Goal: Feedback & Contribution: Submit feedback/report problem

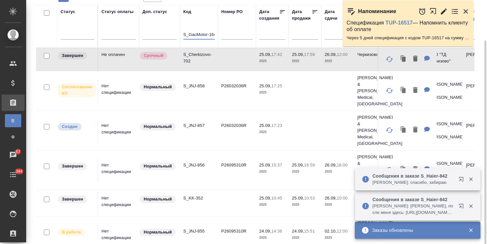
scroll to position [0, 1]
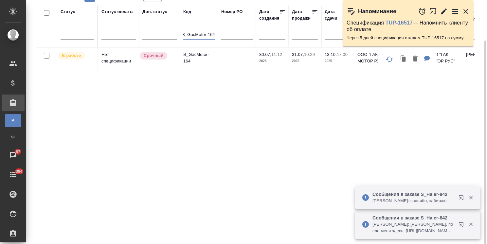
click at [194, 58] on p "S_GacMotor-164" at bounding box center [198, 57] width 31 height 13
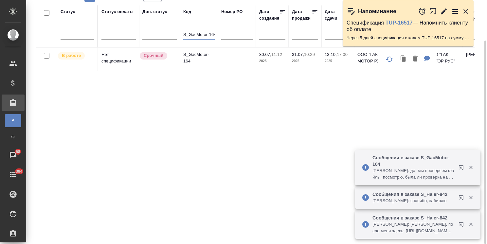
drag, startPoint x: 184, startPoint y: 34, endPoint x: 283, endPoint y: 42, distance: 98.8
paste input "JNJ-858"
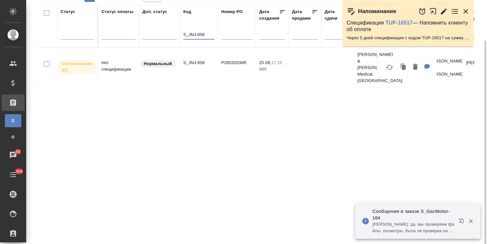
type input "S_JNJ-858"
click at [196, 60] on p "S_JNJ-858" at bounding box center [198, 63] width 31 height 7
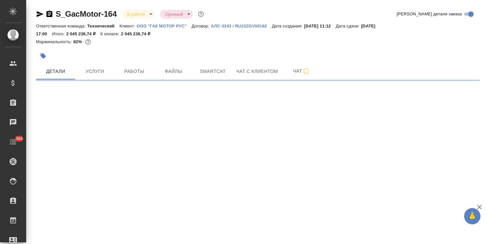
select select "RU"
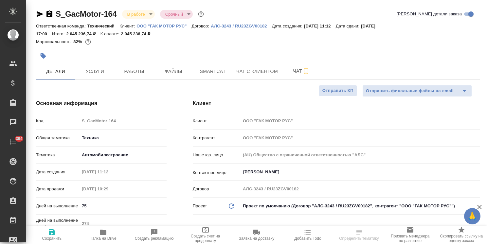
type textarea "x"
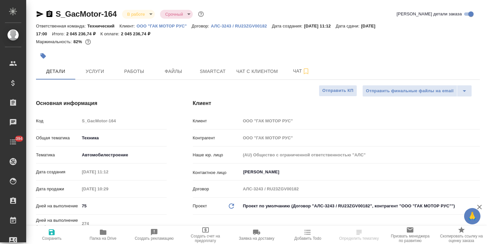
type textarea "x"
type input "Белякова Юлия"
type input "Сеитов Павел"
type textarea "x"
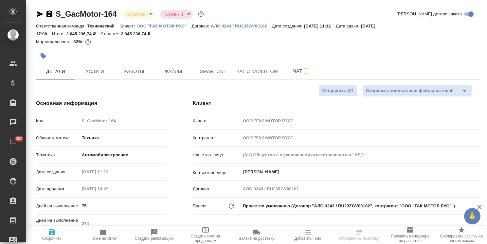
type textarea "x"
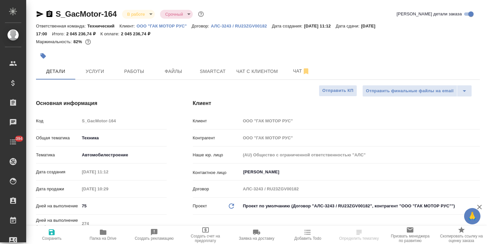
type textarea "x"
click at [309, 75] on button "Чат" at bounding box center [301, 71] width 39 height 16
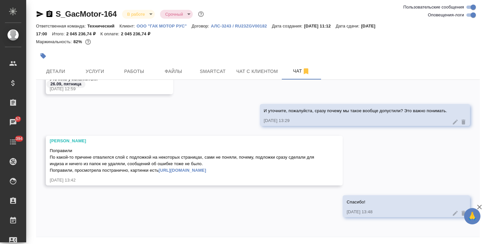
scroll to position [22, 0]
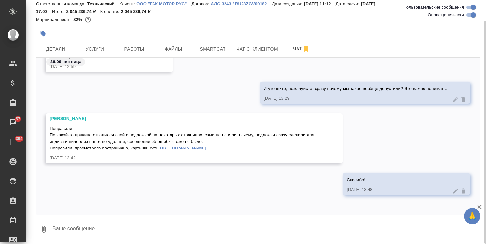
click at [93, 229] on textarea at bounding box center [266, 229] width 428 height 22
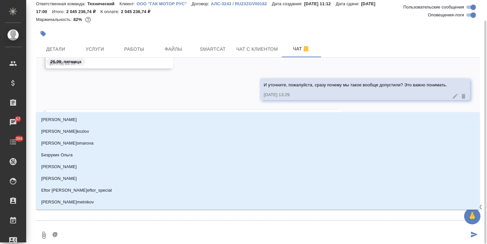
type textarea "@v"
type input "v"
type textarea "@vf"
type input "vf"
type textarea "@vfk"
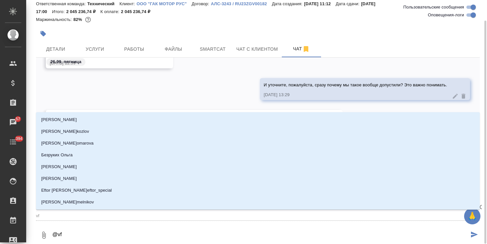
type input "vfk"
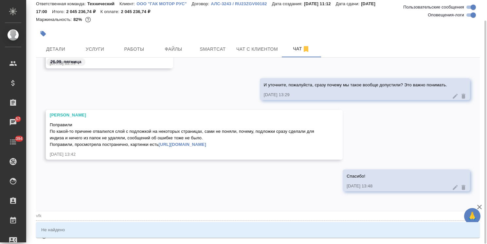
type textarea "@vfkj"
type input "vfkj"
type textarea "@vfkja"
type input "vfkja"
type textarea "@vfkj"
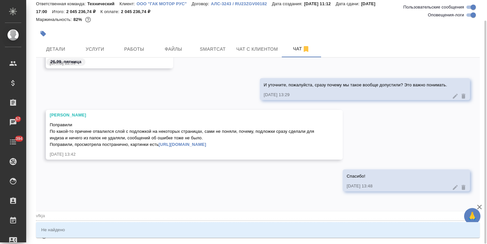
type input "vfkj"
type textarea "@vfk"
type input "vfk"
type textarea "@vf"
type input "vf"
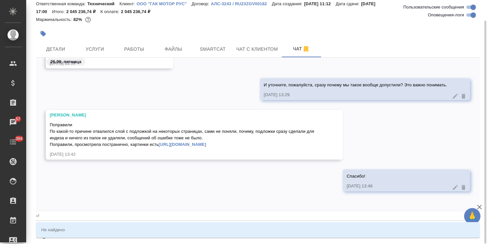
type textarea "@v"
type input "v"
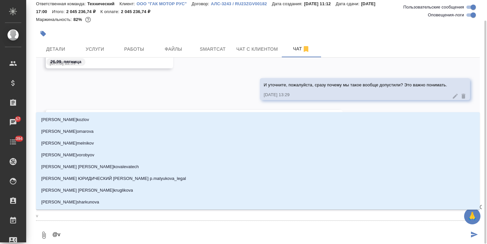
type textarea "@"
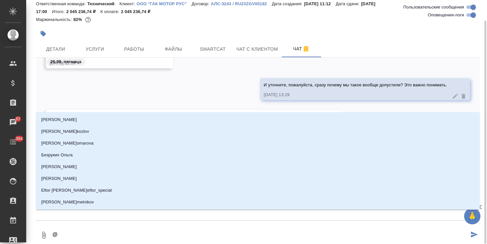
type textarea "@м"
type input "м"
type textarea "@ма"
type input "ма"
type textarea "@мал"
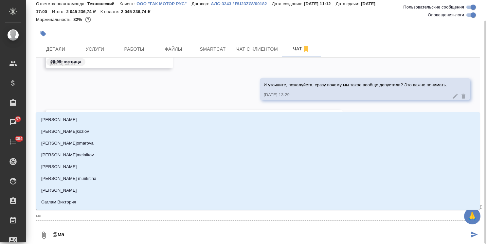
type input "мал"
type textarea "@мало"
type input "мало"
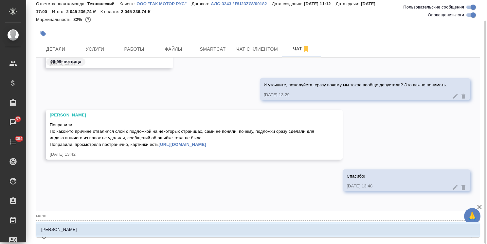
type textarea "@малоф"
type input "малоф"
click at [79, 225] on li "Малофеева Екатерина" at bounding box center [258, 230] width 444 height 12
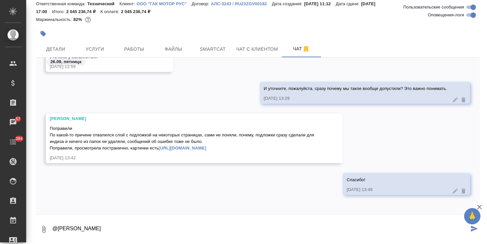
paste textarea "Добрый день Ольга, Файл скачал. Ольга, если возможно, проверяйте пожалуйста так…"
type textarea "@Малофеева Екатерина Добрый день Ольга, Файл скачал. Ольга, если возможно, пров…"
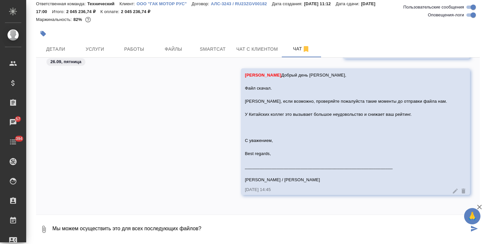
type textarea "Мы можем осуществить это для всех последующих файлов?"
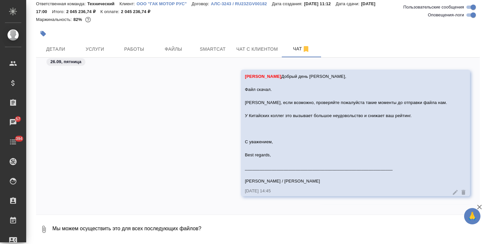
scroll to position [31112, 0]
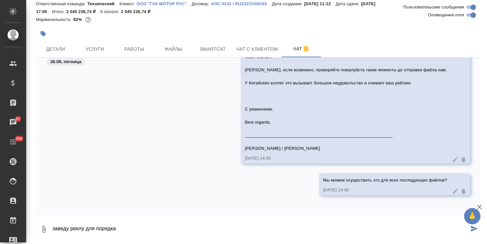
type textarea "заведу реклу для порядка"
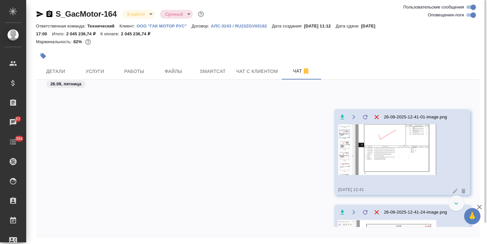
scroll to position [30616, 0]
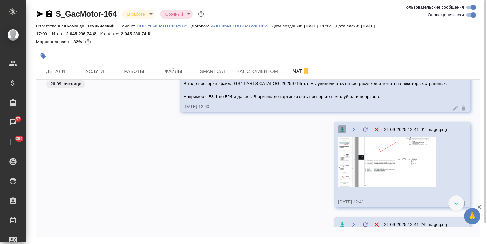
click at [340, 129] on icon "button" at bounding box center [342, 129] width 4 height 5
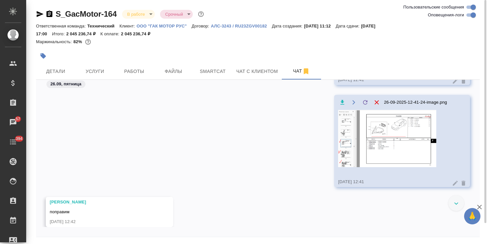
scroll to position [30747, 0]
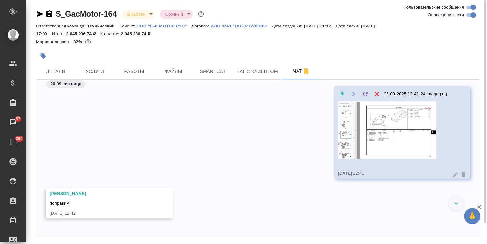
click at [339, 95] on icon "button" at bounding box center [342, 94] width 7 height 7
click at [149, 65] on button "Работы" at bounding box center [134, 71] width 39 height 16
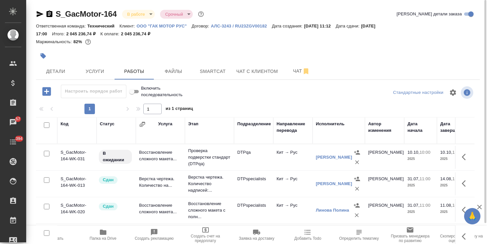
click at [153, 236] on span "Создать рекламацию" at bounding box center [154, 238] width 39 height 5
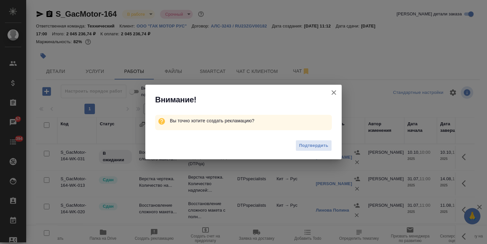
click at [305, 146] on span "Подтвердить" at bounding box center [313, 146] width 29 height 8
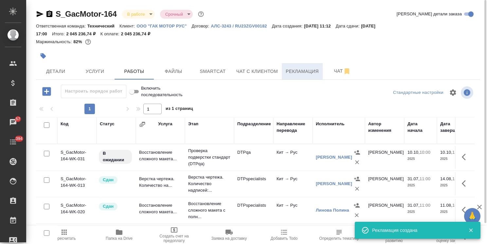
click at [302, 76] on button "Рекламация" at bounding box center [302, 71] width 41 height 16
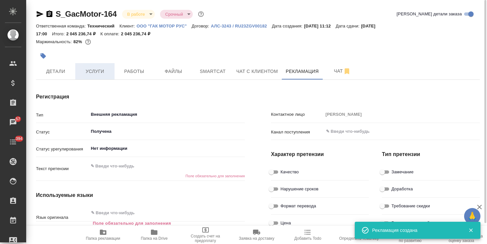
type textarea "x"
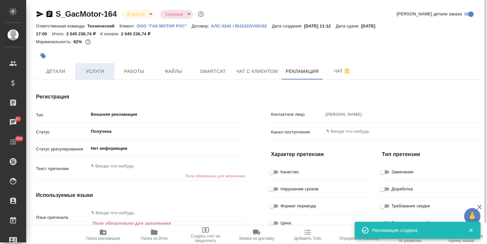
type textarea "x"
click at [103, 70] on span "Услуги" at bounding box center [94, 71] width 31 height 8
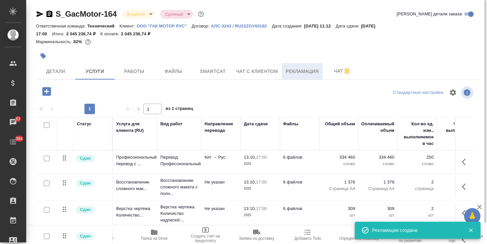
click at [302, 73] on span "Рекламация" at bounding box center [302, 71] width 33 height 8
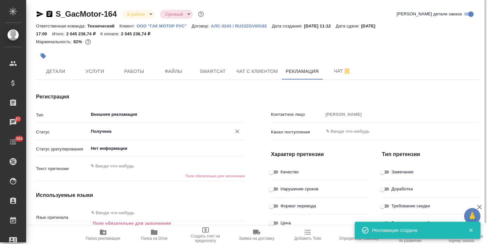
type textarea "x"
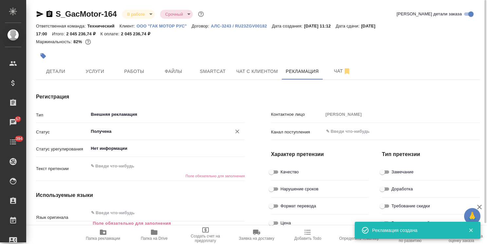
type textarea "x"
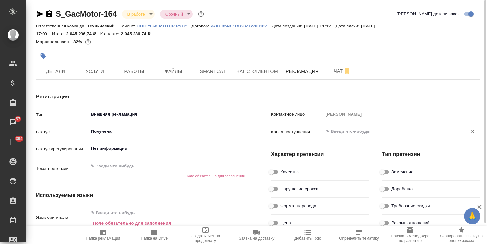
click at [342, 134] on input "text" at bounding box center [390, 132] width 131 height 8
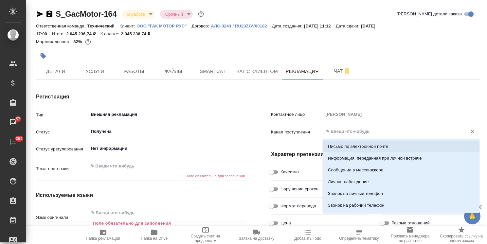
click at [348, 146] on p "Письмо по электронной почте" at bounding box center [358, 146] width 61 height 7
type textarea "x"
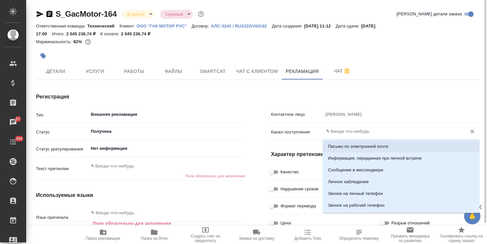
type input "Письмо по электронной почте"
type textarea "x"
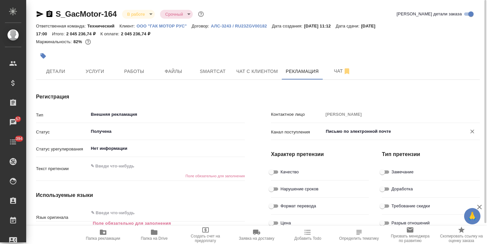
type textarea "x"
click at [115, 165] on textarea at bounding box center [166, 166] width 157 height 11
paste textarea "В ходе проверки файла GS4 PARTS CATALOG_20250714(ru) мы увидели отсутствие рису…"
type textarea "В ходе проверки файла GS4 PARTS CATALOG_20250714(ru) мы увидели отсутствие рису…"
type textarea "x"
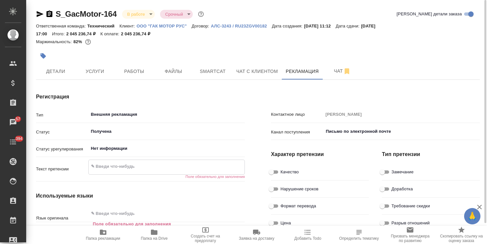
type textarea "x"
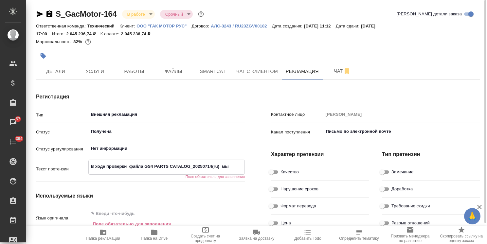
type textarea "x"
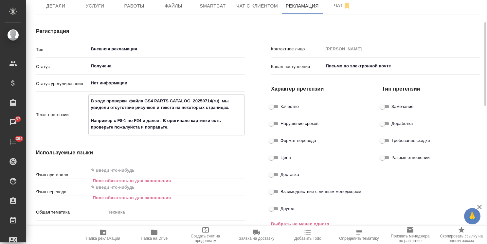
scroll to position [98, 0]
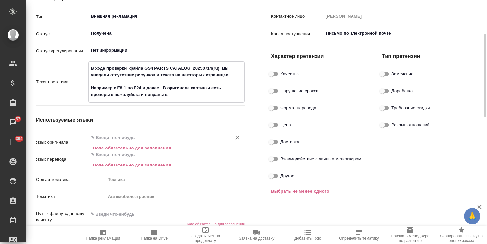
type textarea "В ходе проверки файла GS4 PARTS CATALOG_20250714(ru) мы увидели отсутствие рису…"
type textarea "x"
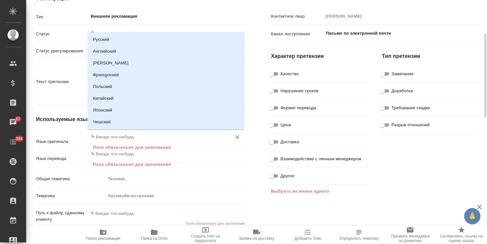
click at [121, 136] on input "text" at bounding box center [155, 137] width 131 height 8
type input "кита"
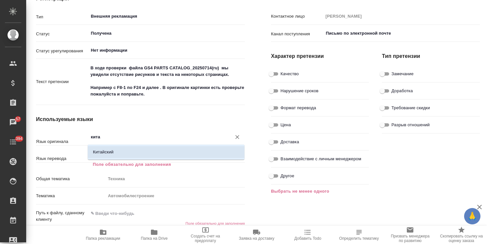
click at [126, 153] on li "Китайский" at bounding box center [166, 152] width 157 height 12
type textarea "x"
type input "Китайский"
type textarea "x"
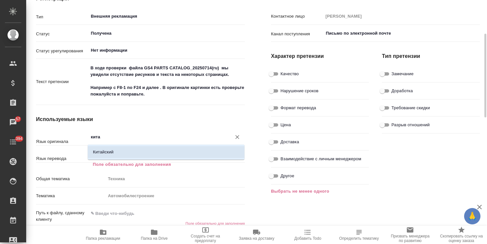
type textarea "x"
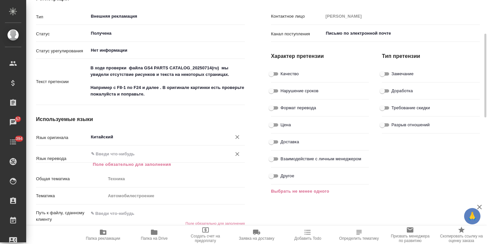
click at [128, 158] on div "​" at bounding box center [166, 154] width 157 height 12
type input "Китайский"
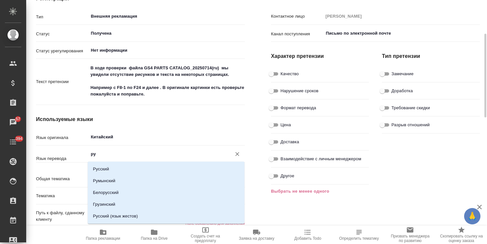
type input "рус"
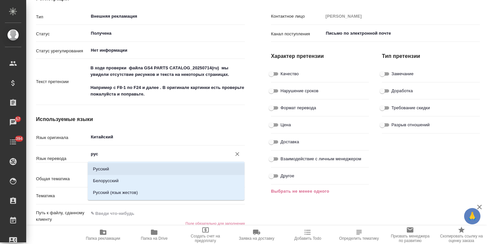
click at [122, 170] on li "Русский" at bounding box center [166, 169] width 157 height 12
type textarea "x"
type input "Русский"
type textarea "x"
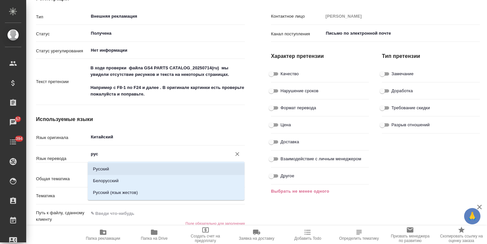
type textarea "x"
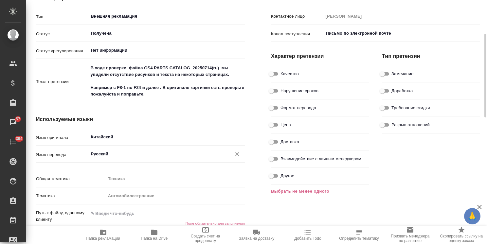
type input "Русский"
click at [280, 74] on input "Качество" at bounding box center [272, 74] width 24 height 8
checkbox input "true"
type textarea "x"
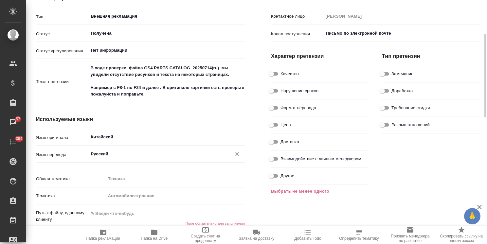
type textarea "x"
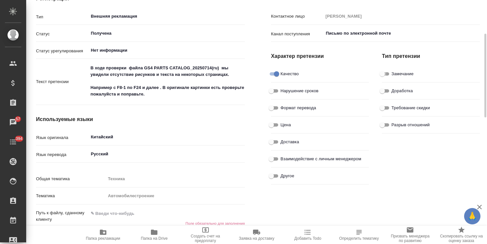
click at [388, 73] on input "Замечание" at bounding box center [383, 74] width 24 height 8
checkbox input "true"
type textarea "x"
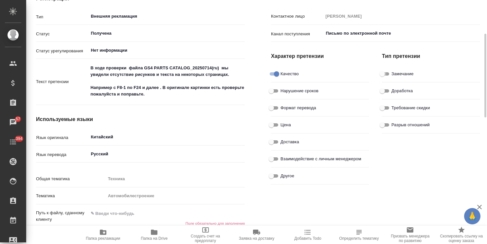
type textarea "x"
click at [385, 91] on input "Доработка" at bounding box center [383, 91] width 24 height 8
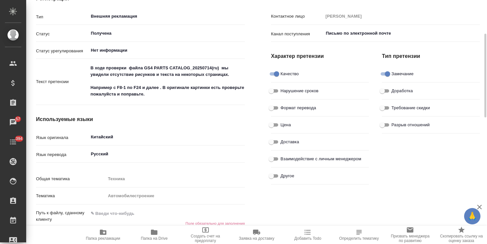
checkbox input "true"
type textarea "x"
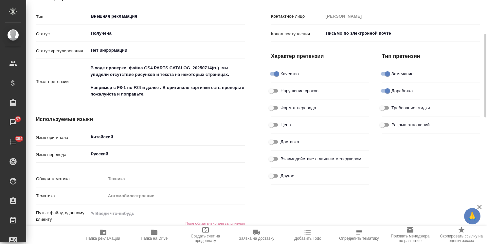
type textarea "x"
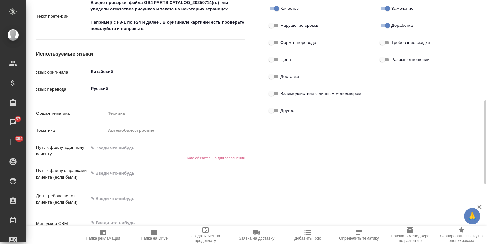
scroll to position [196, 0]
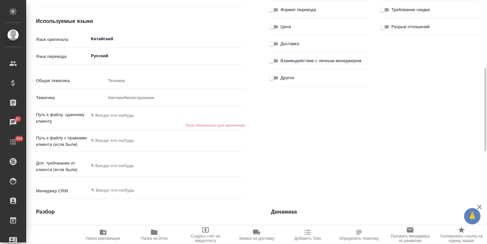
type textarea "x"
click at [131, 114] on textarea at bounding box center [166, 115] width 157 height 11
paste textarea "https://drive.awatera.com/s/o3cKbLggfFJ6iMe"
type textarea "x"
type textarea "https://drive.awatera.com/s/o3cKbLggfFJ6iMe"
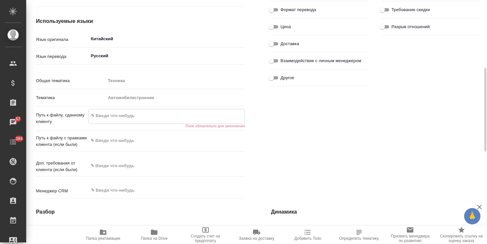
type textarea "x"
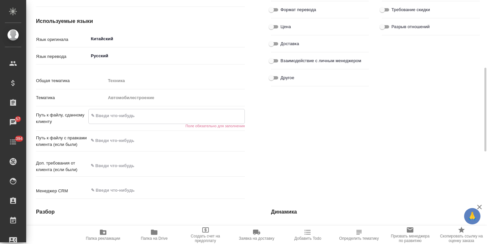
type textarea "x"
type textarea "https://drive.awatera.com/s/o3cKbLggfFJ6iMe"
type textarea "x"
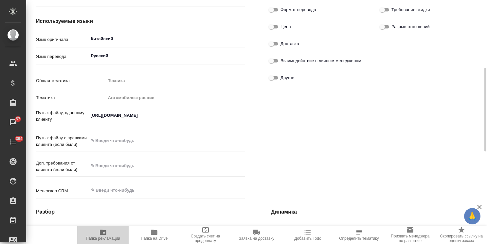
click at [100, 238] on span "Папка рекламации" at bounding box center [103, 238] width 34 height 5
type textarea "x"
click at [127, 141] on textarea at bounding box center [167, 141] width 156 height 11
paste textarea "https://drive.awatera.com/s/k8FHfbQWmAZE4Pr"
type textarea "x"
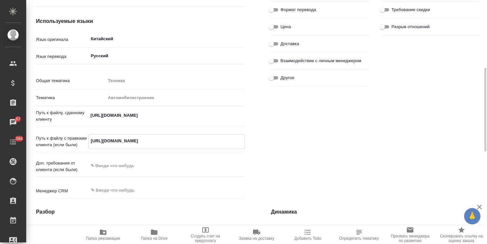
type textarea "x"
type textarea "https://drive.awatera.com/s/k8FHfbQWmAZE4Pr"
type textarea "x"
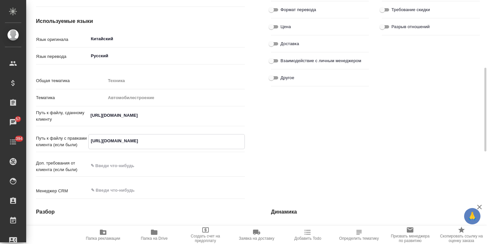
type textarea "x"
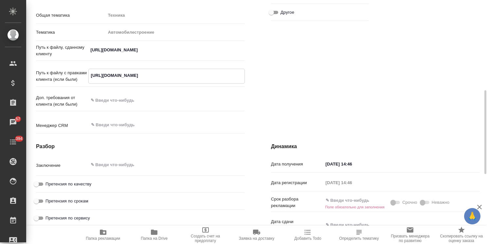
scroll to position [327, 0]
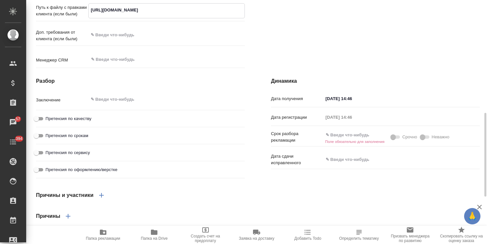
type textarea "https://drive.awatera.com/s/k8FHfbQWmAZE4Pr"
type textarea "x"
click at [343, 144] on h6 "Поле обязательно для заполнения" at bounding box center [358, 142] width 70 height 4
click at [349, 140] on input "text" at bounding box center [351, 134] width 57 height 9
click at [373, 140] on div at bounding box center [358, 135] width 70 height 10
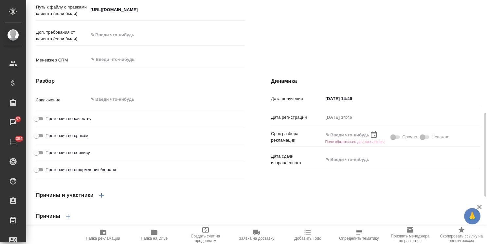
click at [375, 138] on icon "button" at bounding box center [374, 134] width 6 height 7
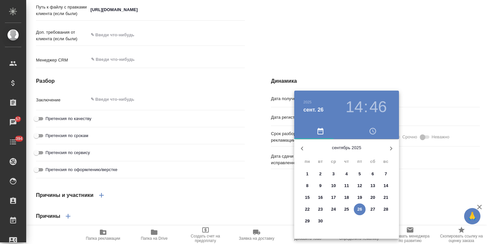
drag, startPoint x: 307, startPoint y: 220, endPoint x: 347, endPoint y: 102, distance: 125.2
click at [307, 221] on p "29" at bounding box center [307, 221] width 5 height 7
type textarea "x"
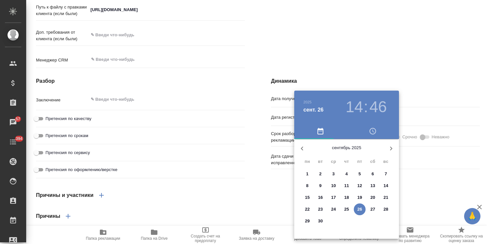
type textarea "x"
type input "29.09.2025 14:46"
type textarea "x"
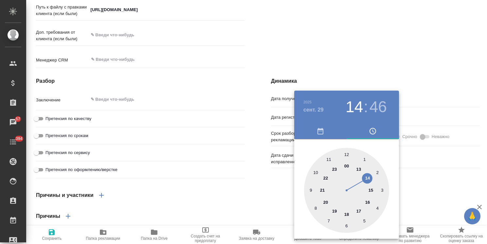
click at [346, 59] on div at bounding box center [243, 122] width 487 height 244
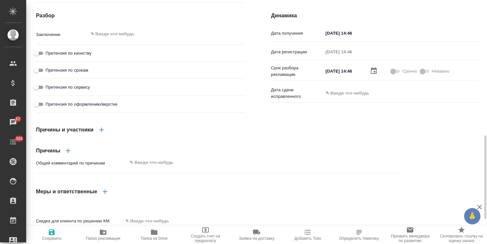
scroll to position [426, 0]
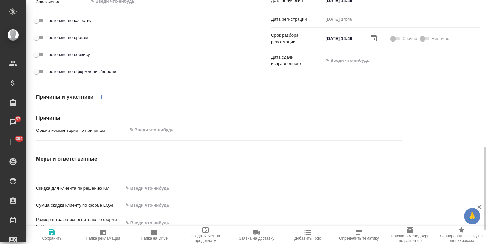
click at [50, 239] on span "Сохранить" at bounding box center [52, 238] width 20 height 5
type textarea "x"
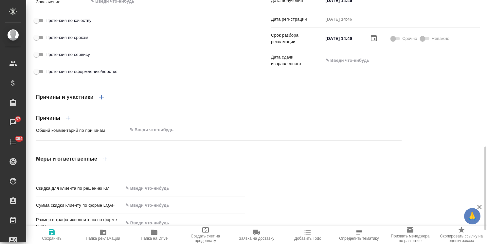
type textarea "x"
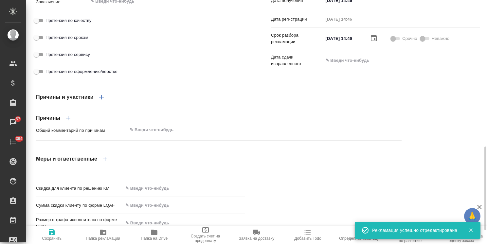
type textarea "x"
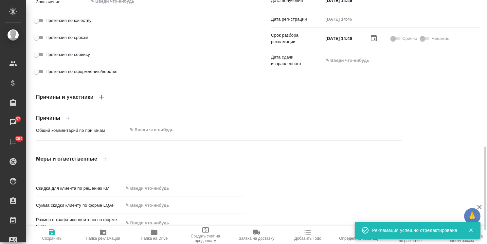
type textarea "x"
click at [479, 208] on icon "button" at bounding box center [479, 207] width 5 height 5
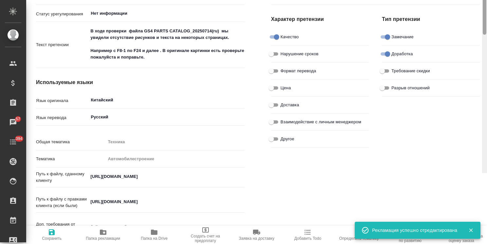
scroll to position [0, 0]
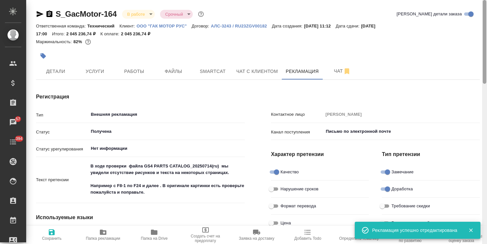
drag, startPoint x: 485, startPoint y: 203, endPoint x: 485, endPoint y: 37, distance: 166.0
click at [485, 37] on div at bounding box center [485, 42] width 4 height 84
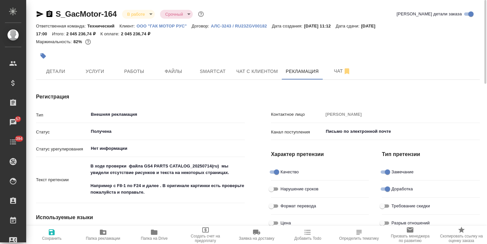
click at [54, 237] on span "Сохранить" at bounding box center [52, 238] width 20 height 5
type textarea "x"
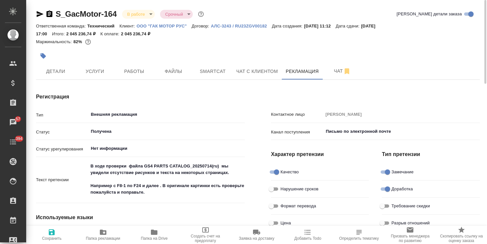
type textarea "x"
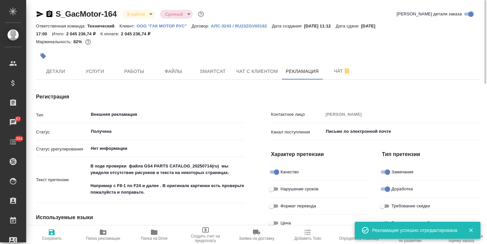
type textarea "x"
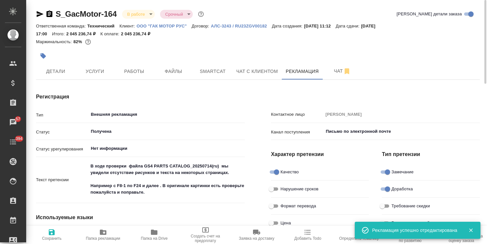
type textarea "x"
click at [40, 14] on icon "button" at bounding box center [40, 14] width 8 height 8
click at [248, 76] on button "Чат с клиентом" at bounding box center [256, 71] width 49 height 16
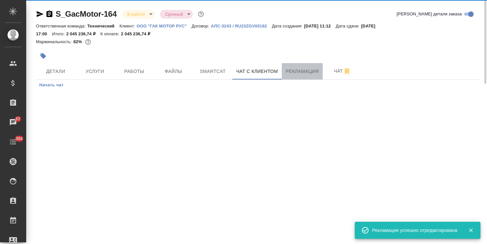
click at [291, 74] on span "Рекламация" at bounding box center [302, 71] width 33 height 8
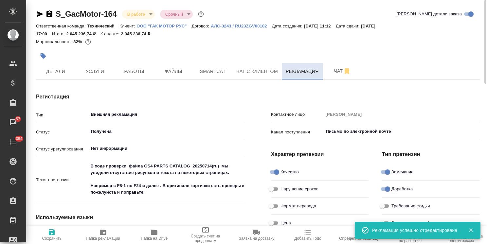
type textarea "x"
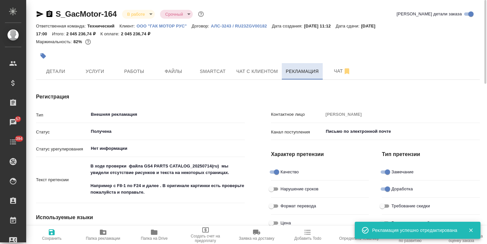
type textarea "x"
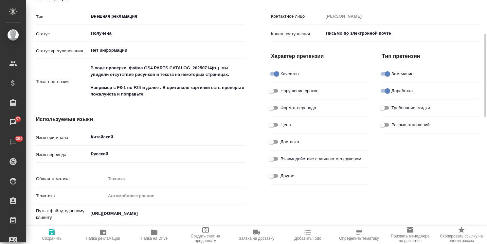
scroll to position [131, 0]
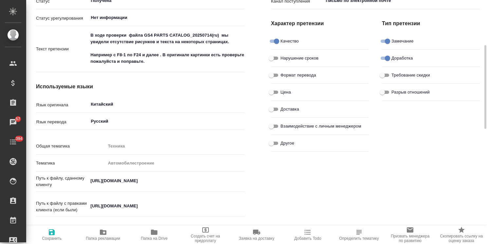
type textarea "x"
click at [170, 61] on textarea "В ходе проверки файла GS4 PARTS CATALOG_20250714(ru) мы увидели отсутствие рису…" at bounding box center [166, 48] width 157 height 37
type textarea "В ходе проверки файла GS4 PARTS CATALOG_20250714(ru) мы увидели отсутствие рису…"
type textarea "x"
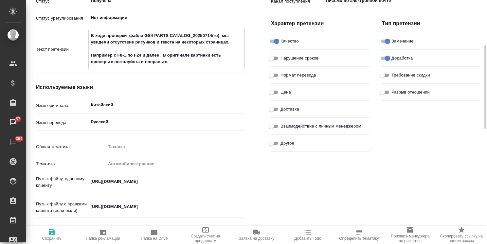
type textarea "x"
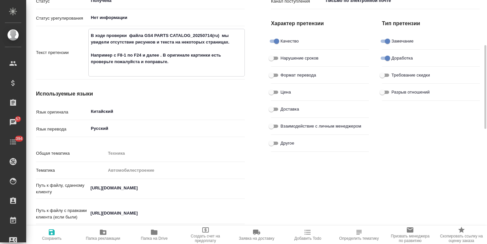
paste textarea "Ольга, если возможно, проверяйте пожалуйста такие моменты до отправки файла нам…"
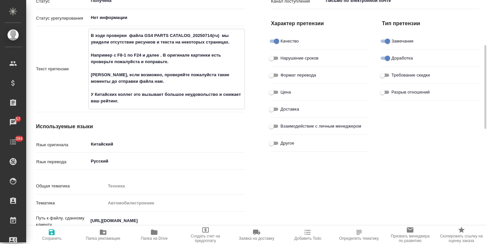
click at [51, 234] on icon "button" at bounding box center [52, 233] width 8 height 8
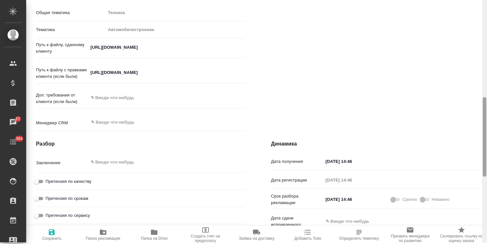
scroll to position [293, 0]
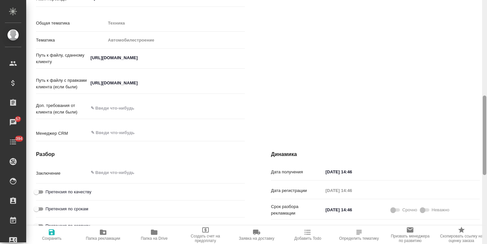
drag, startPoint x: 485, startPoint y: 204, endPoint x: 485, endPoint y: 135, distance: 68.8
click at [485, 135] on div at bounding box center [485, 136] width 4 height 80
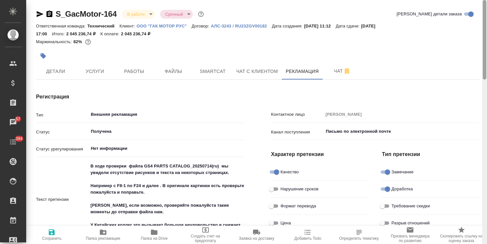
drag, startPoint x: 485, startPoint y: 151, endPoint x: 388, endPoint y: 18, distance: 164.8
click at [470, 0] on html ".cls-1 fill:#fff; AWATERA Usmanova Olga Клиенты Спецификации Заказы 57 Чаты 394…" at bounding box center [243, 122] width 487 height 244
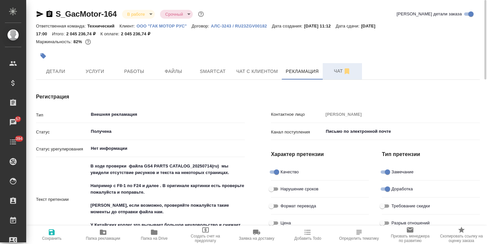
click at [332, 66] on button "Чат" at bounding box center [342, 71] width 39 height 16
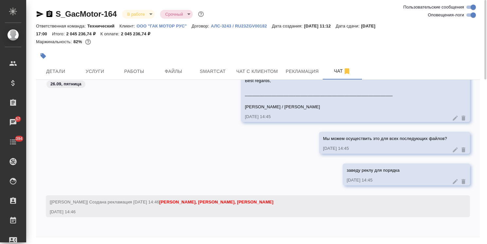
scroll to position [22, 0]
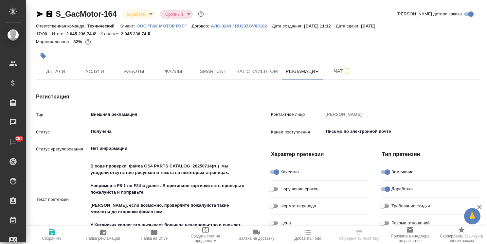
type textarea "x"
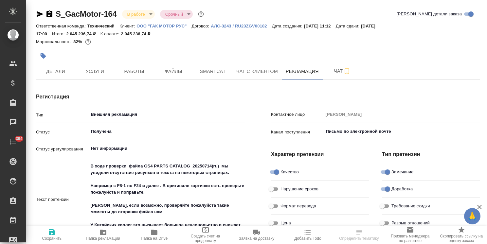
type textarea "x"
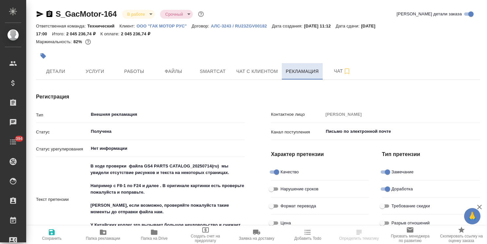
type textarea "x"
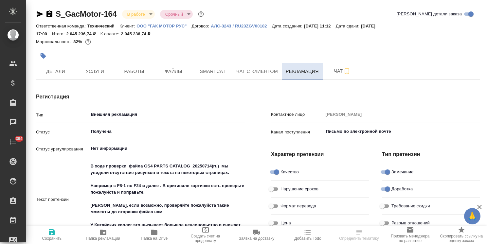
type textarea "x"
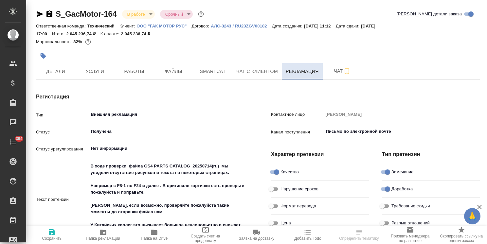
type textarea "x"
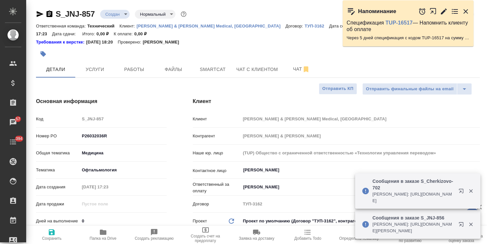
select select "RU"
drag, startPoint x: 97, startPoint y: 6, endPoint x: 40, endPoint y: 5, distance: 57.0
copy link "S_JNJ-857"
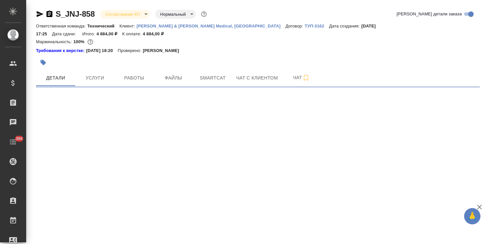
select select "RU"
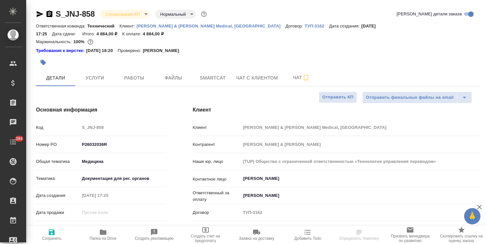
type textarea "x"
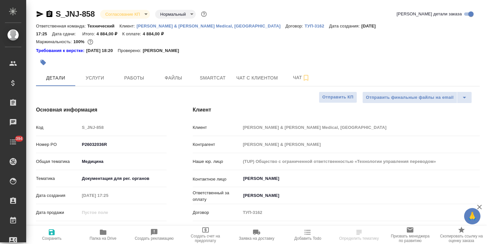
type textarea "x"
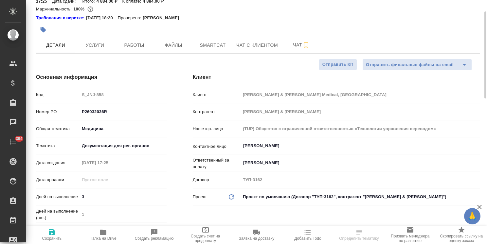
type textarea "x"
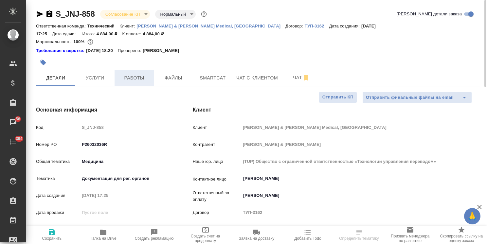
drag, startPoint x: 173, startPoint y: 71, endPoint x: 138, endPoint y: 64, distance: 35.2
click at [172, 74] on span "Файлы" at bounding box center [173, 78] width 31 height 8
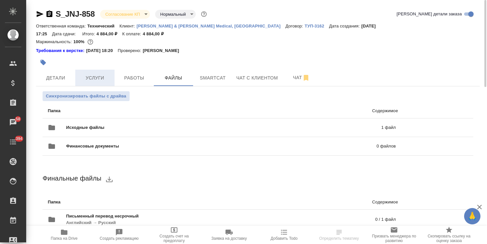
click at [96, 74] on span "Услуги" at bounding box center [94, 78] width 31 height 8
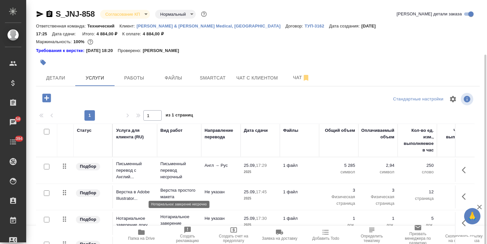
scroll to position [29, 0]
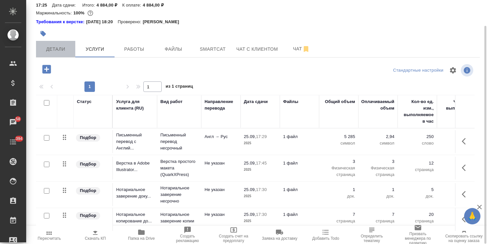
click at [46, 45] on span "Детали" at bounding box center [55, 49] width 31 height 8
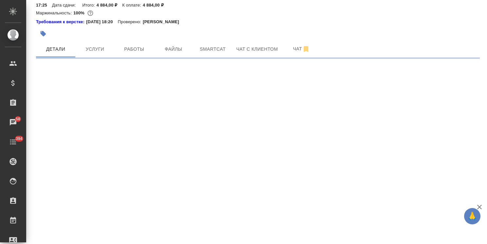
select select "RU"
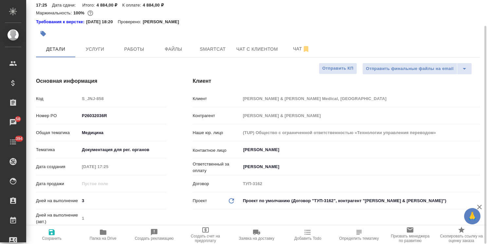
type textarea "x"
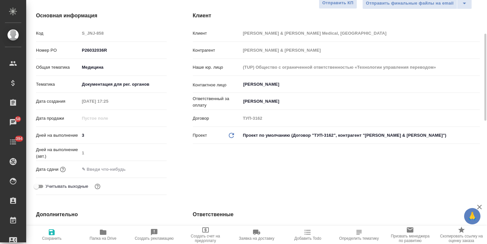
scroll to position [127, 0]
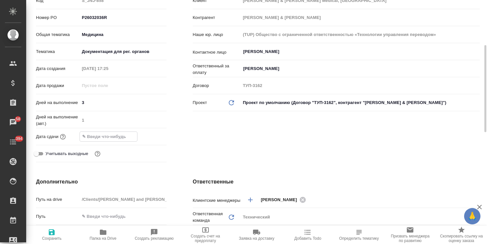
click at [119, 132] on input "text" at bounding box center [108, 136] width 57 height 9
click at [146, 133] on icon "button" at bounding box center [148, 136] width 6 height 7
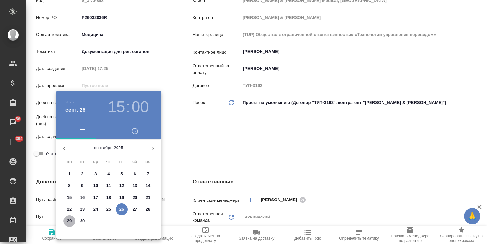
click at [65, 221] on span "29" at bounding box center [70, 221] width 12 height 7
type input "[DATE] 15:00"
type textarea "x"
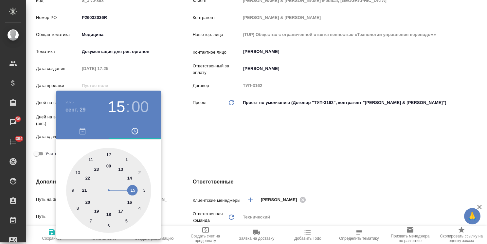
click at [211, 124] on div at bounding box center [243, 122] width 487 height 244
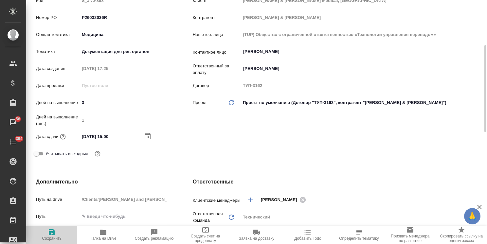
click at [48, 230] on icon "button" at bounding box center [52, 233] width 8 height 8
type textarea "x"
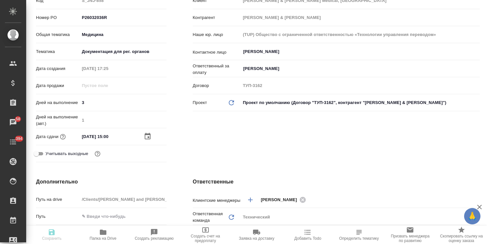
type textarea "x"
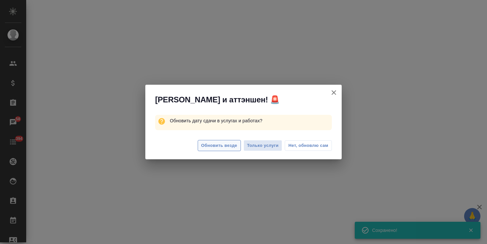
click at [215, 144] on span "Обновить везде" at bounding box center [219, 146] width 36 height 8
select select "RU"
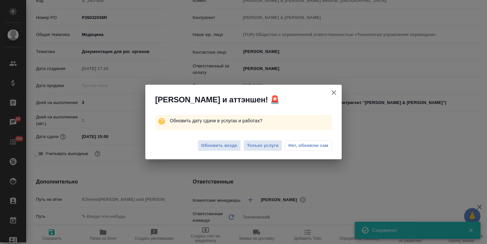
type textarea "x"
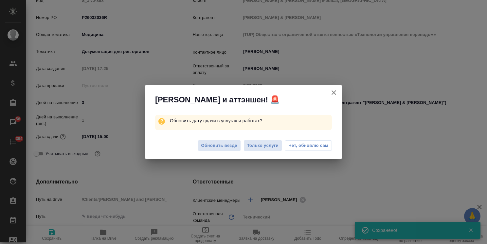
type textarea "x"
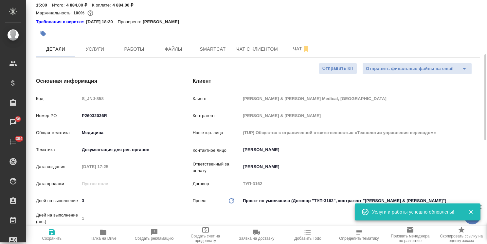
scroll to position [0, 0]
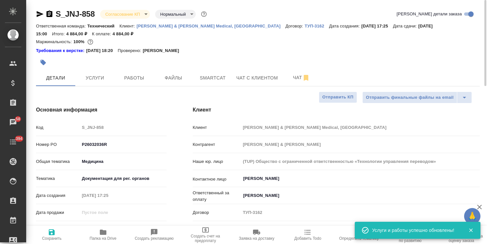
click at [127, 11] on body "🙏 .cls-1 fill:#fff; AWATERA [PERSON_NAME] Спецификации Заказы 58 Чаты 394 Todo …" at bounding box center [243, 122] width 487 height 244
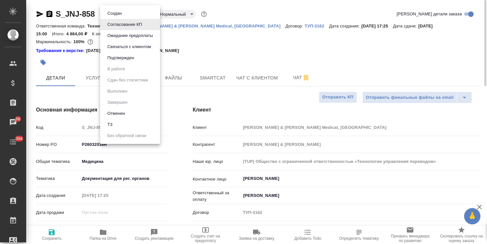
click at [122, 58] on button "Подтвержден" at bounding box center [120, 57] width 31 height 7
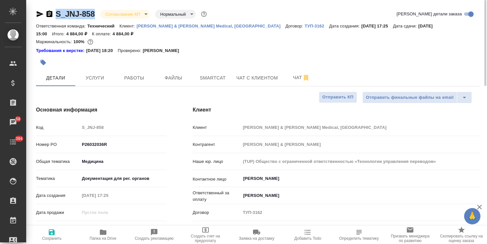
drag, startPoint x: 96, startPoint y: 6, endPoint x: 41, endPoint y: 6, distance: 55.0
copy link "S_JNJ-858"
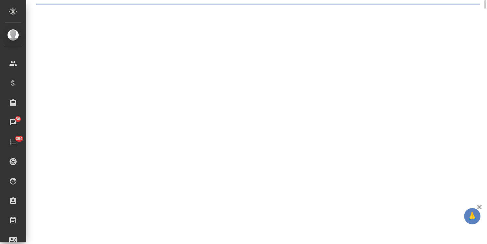
select select "RU"
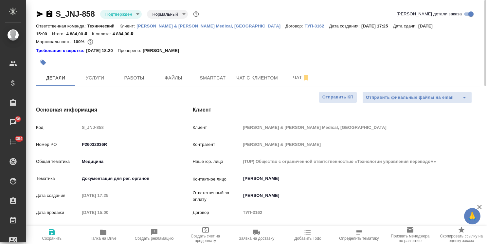
type textarea "x"
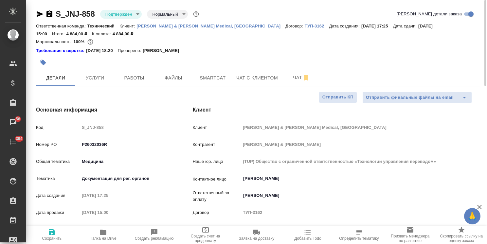
type textarea "x"
click at [481, 204] on icon "button" at bounding box center [480, 207] width 8 height 8
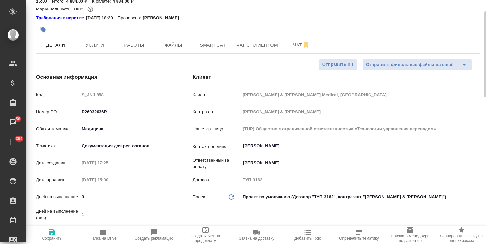
scroll to position [65, 0]
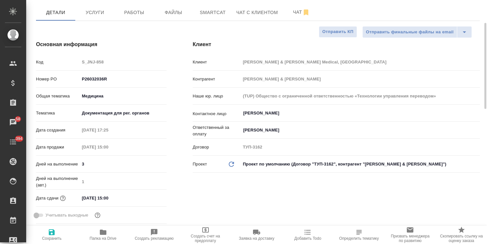
click at [296, 196] on div "[PERSON_NAME] & [PERSON_NAME] Medical, [GEOGRAPHIC_DATA] [PERSON_NAME] & [PERSO…" at bounding box center [336, 134] width 313 height 212
click at [244, 188] on div "[PERSON_NAME] & [PERSON_NAME] Medical, [GEOGRAPHIC_DATA] [PERSON_NAME] & [PERSO…" at bounding box center [336, 134] width 313 height 212
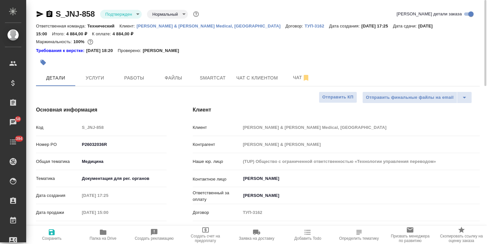
scroll to position [0, 0]
